Goal: Information Seeking & Learning: Learn about a topic

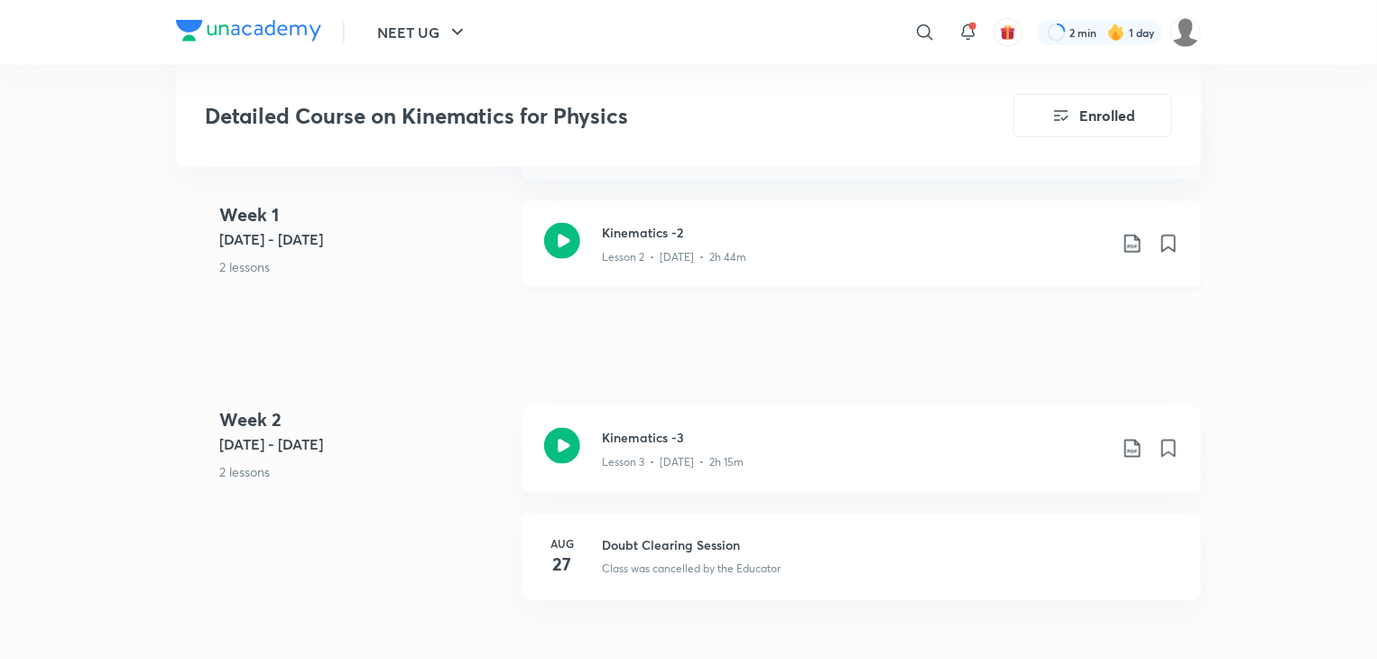
scroll to position [1164, 0]
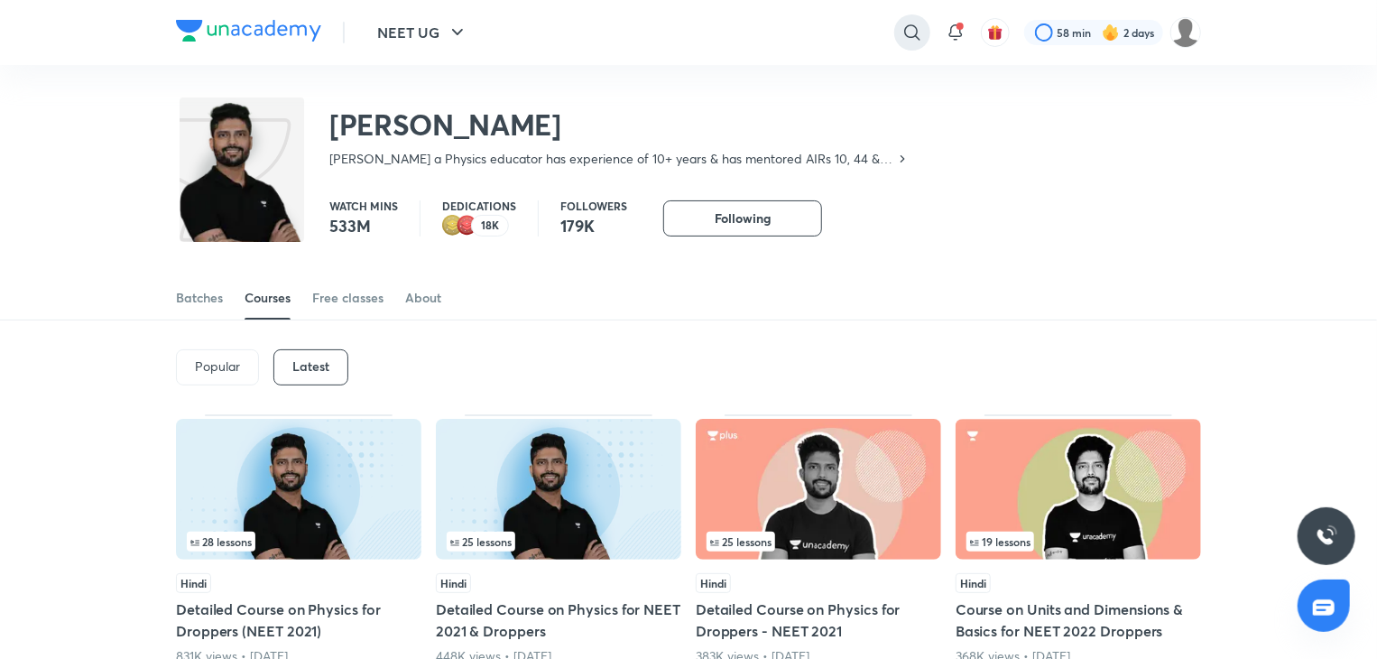
click at [913, 32] on icon at bounding box center [913, 33] width 22 height 22
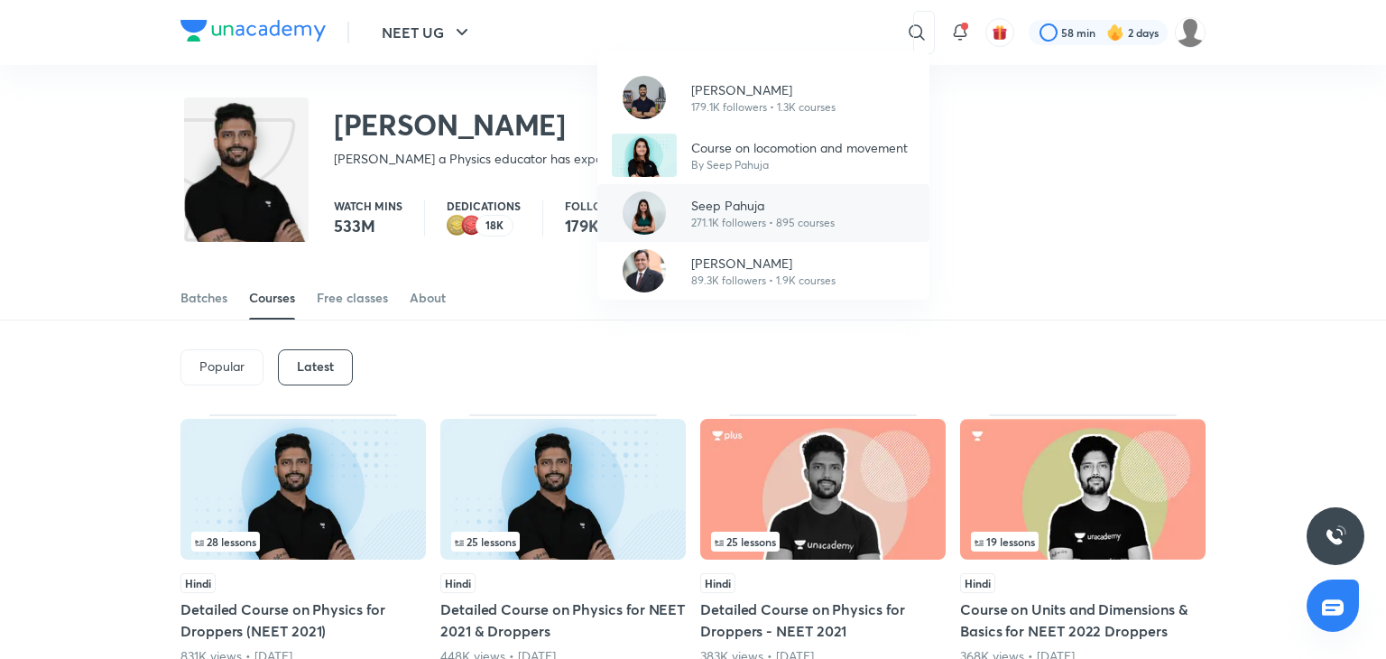
click at [741, 196] on p "Seep Pahuja" at bounding box center [762, 205] width 143 height 19
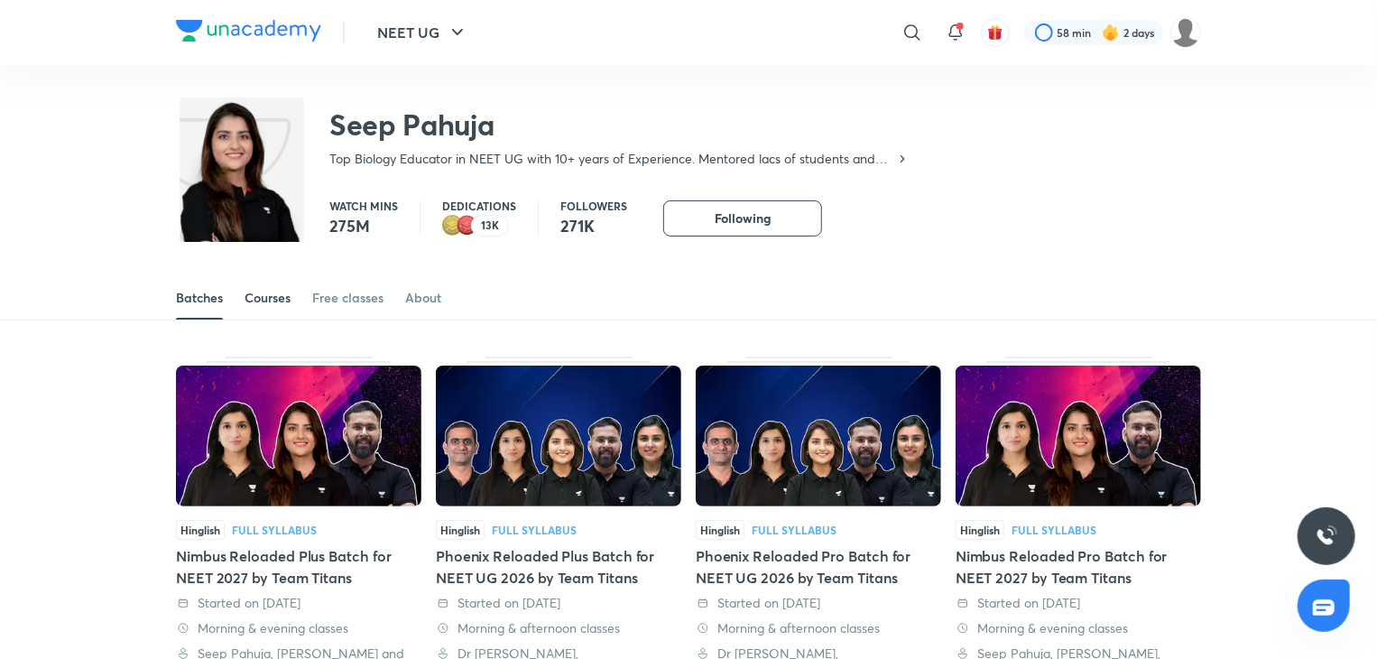
click at [256, 293] on div "Courses" at bounding box center [268, 298] width 46 height 18
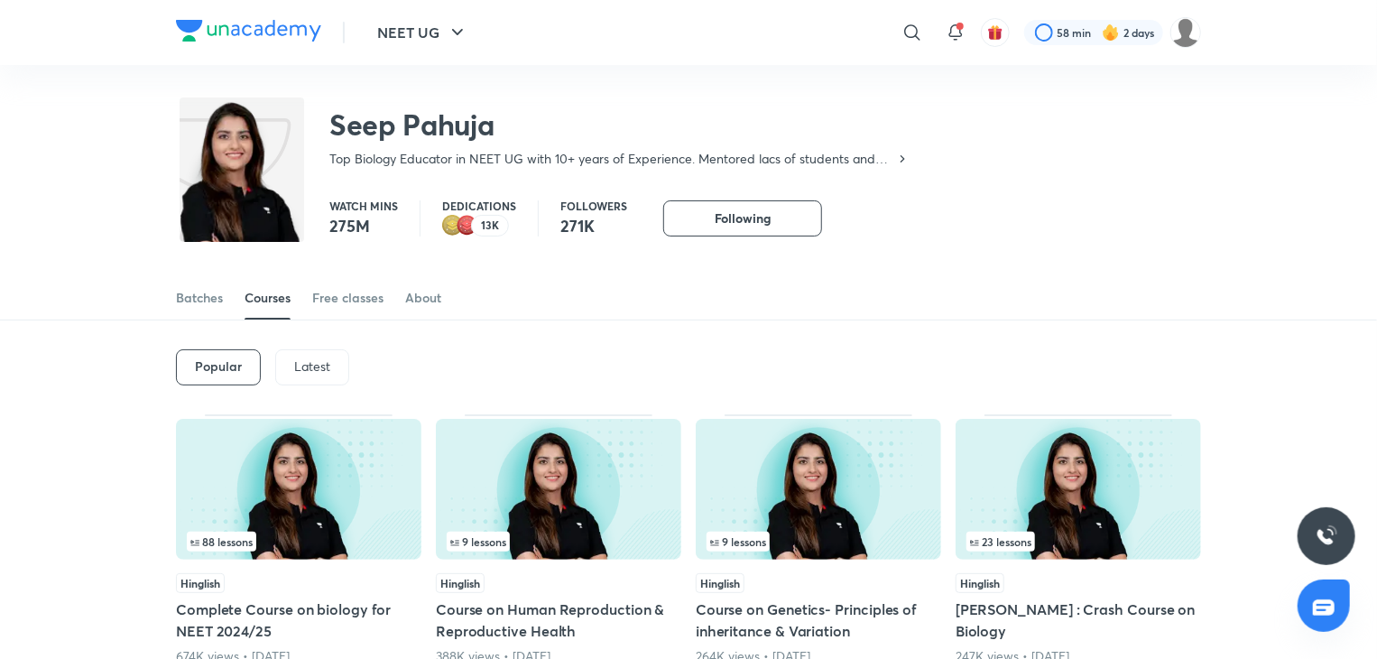
click at [325, 353] on div "Latest" at bounding box center [312, 367] width 74 height 36
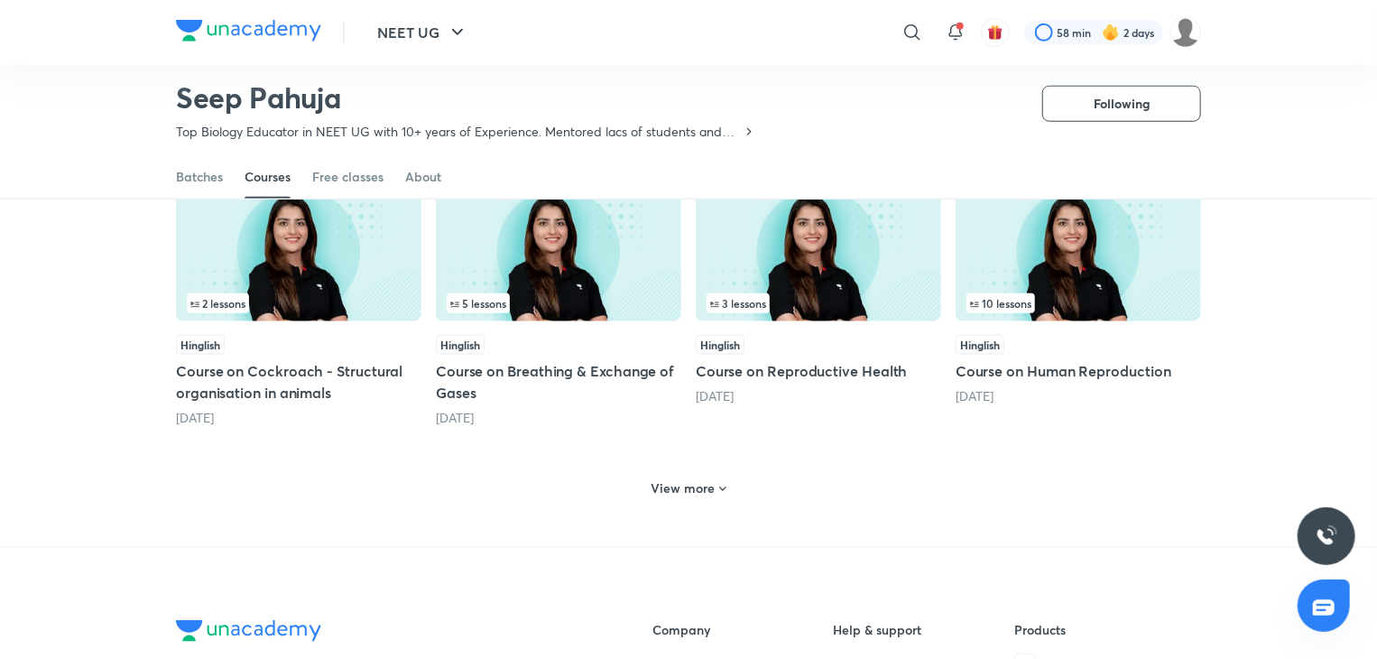
scroll to position [795, 0]
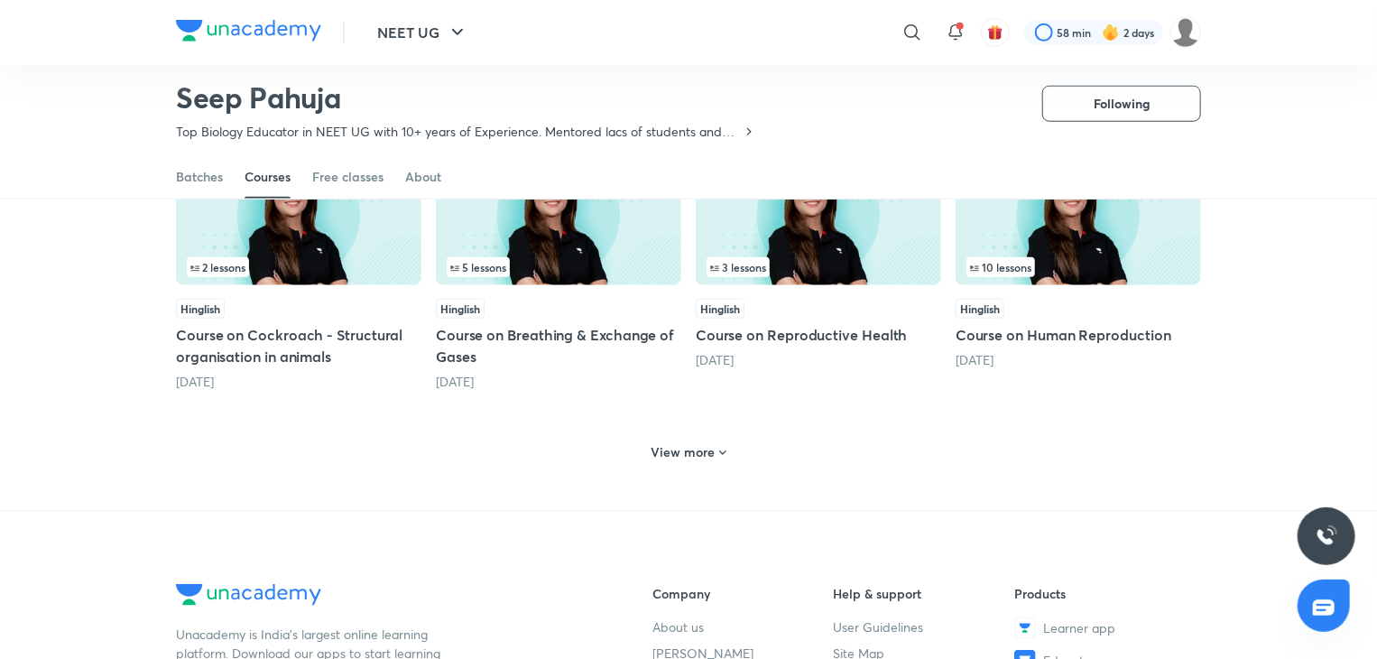
click at [677, 445] on h6 "View more" at bounding box center [684, 452] width 64 height 18
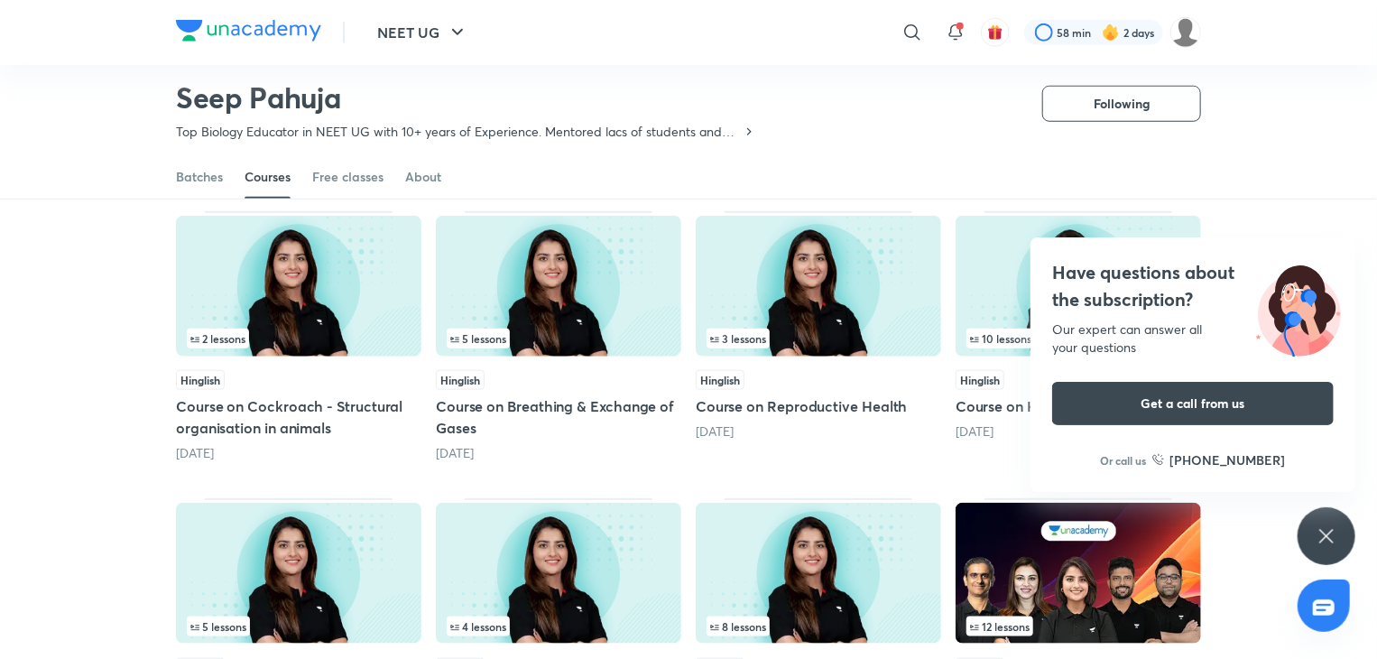
scroll to position [718, 0]
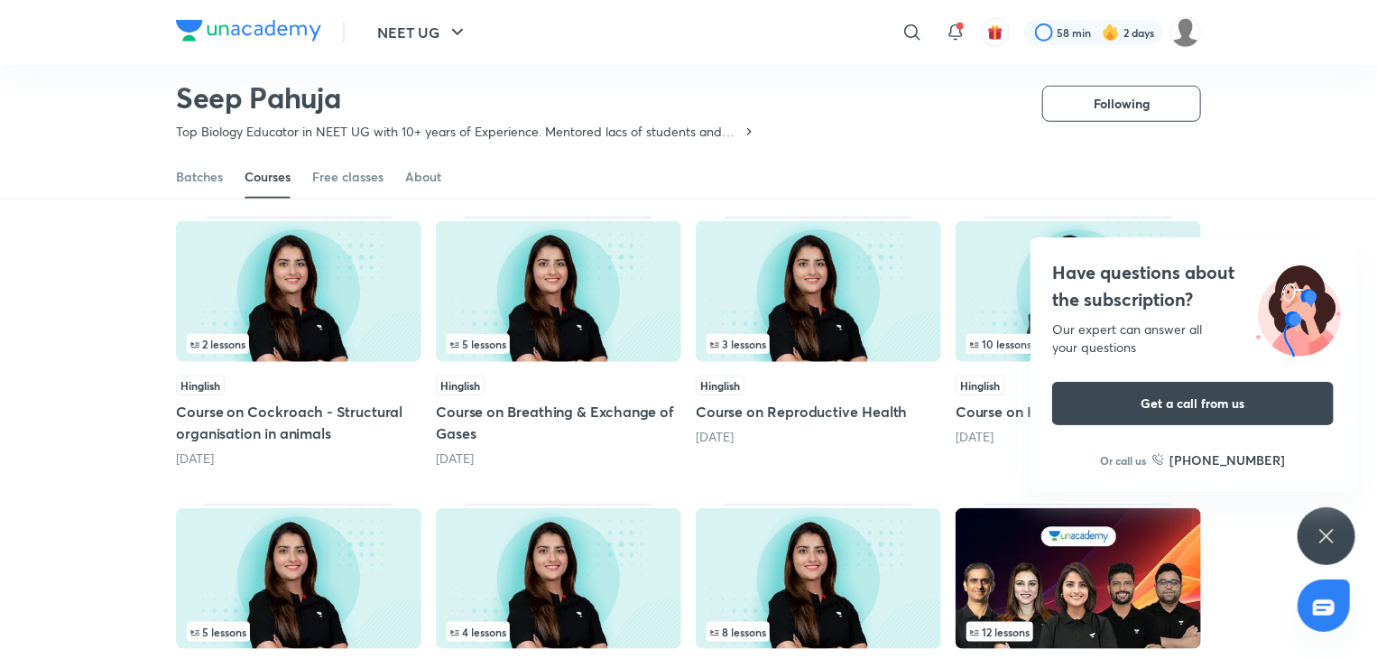
click at [303, 302] on img at bounding box center [298, 291] width 245 height 141
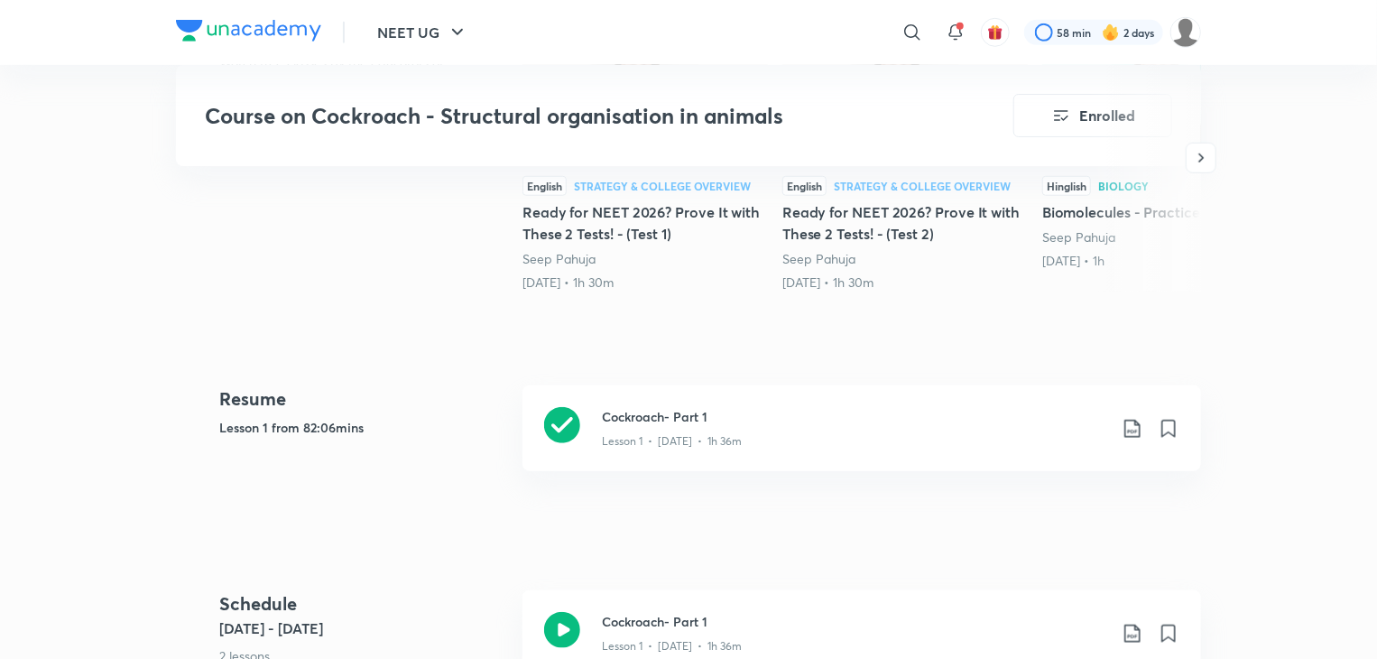
scroll to position [679, 0]
click at [563, 429] on icon at bounding box center [562, 423] width 36 height 36
